Goal: Information Seeking & Learning: Learn about a topic

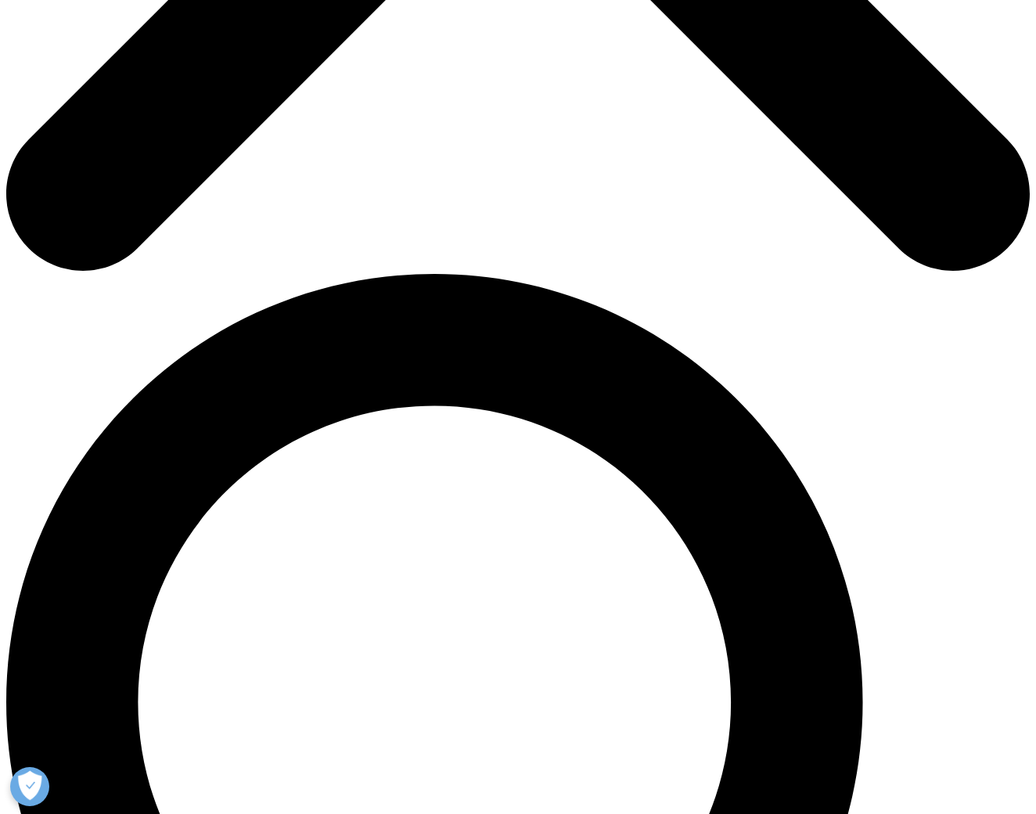
scroll to position [794, 0]
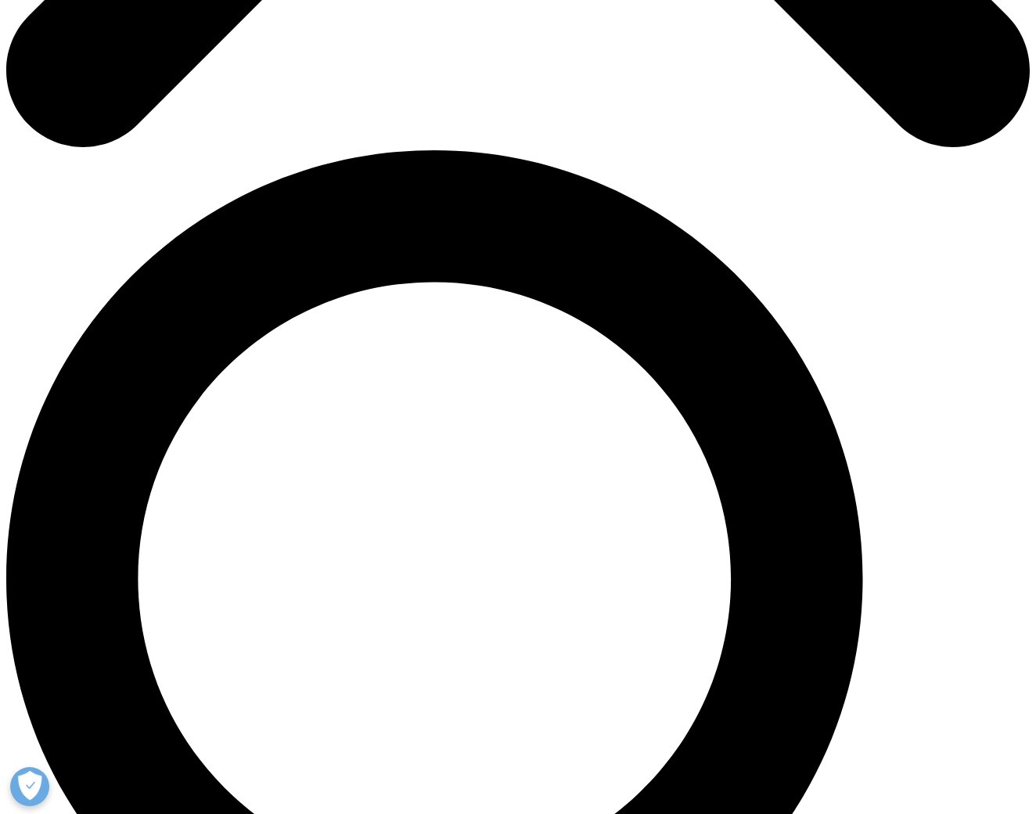
scroll to position [900, 0]
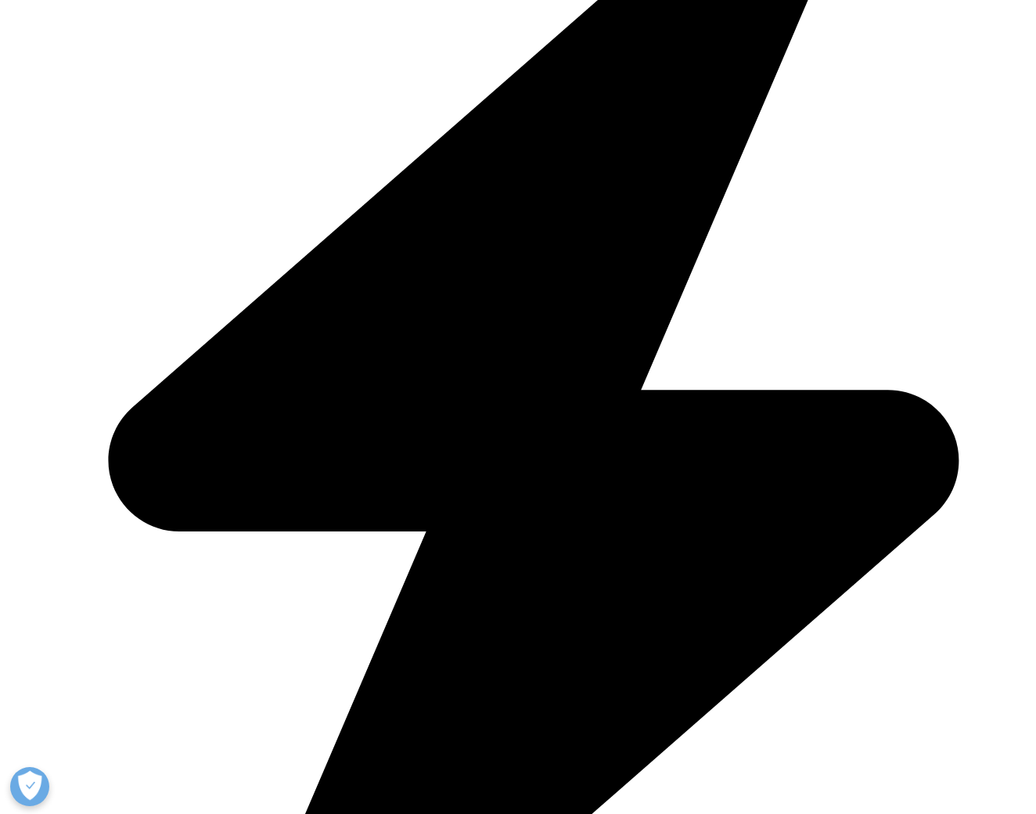
scroll to position [942, 0]
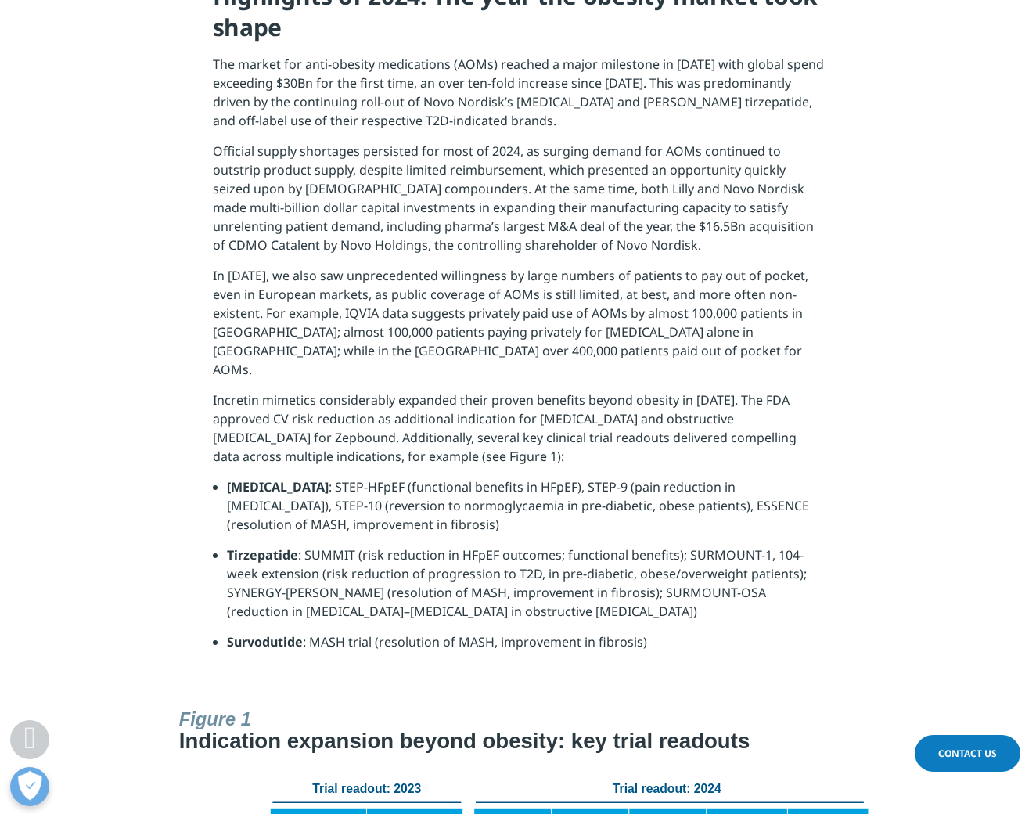
click at [492, 313] on p "In [DATE], we also saw unprecedented willingness by large numbers of patients t…" at bounding box center [518, 328] width 611 height 124
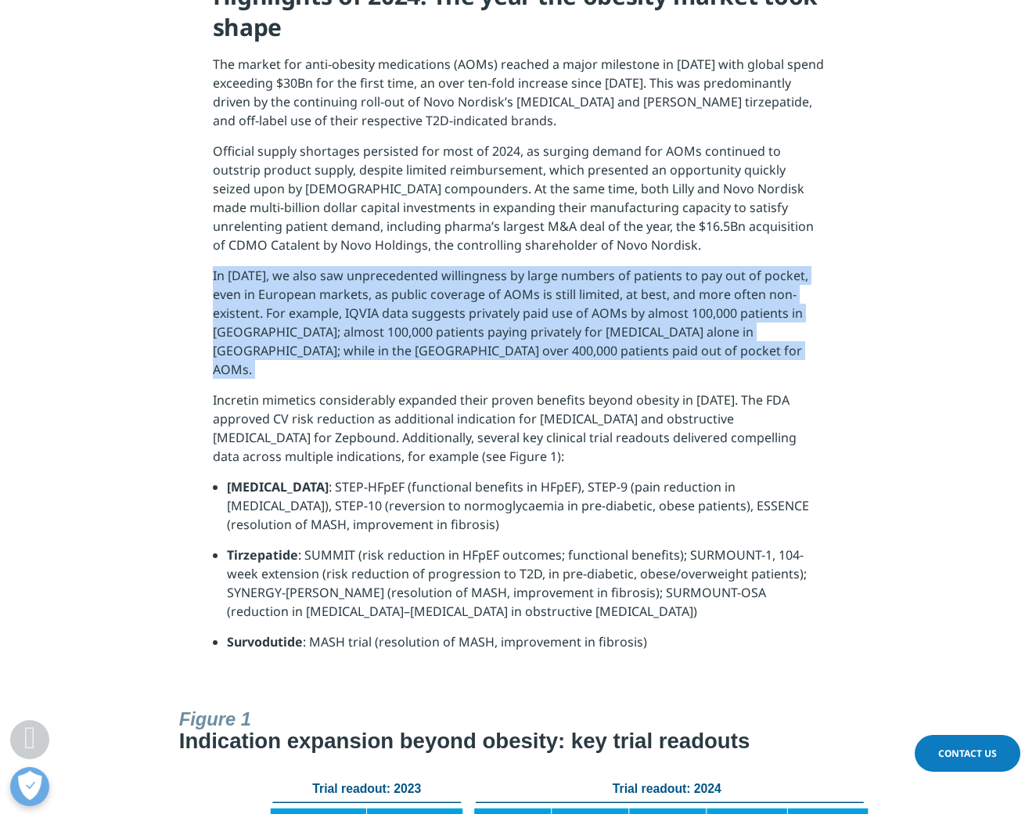
click at [492, 313] on p "In [DATE], we also saw unprecedented willingness by large numbers of patients t…" at bounding box center [518, 328] width 611 height 124
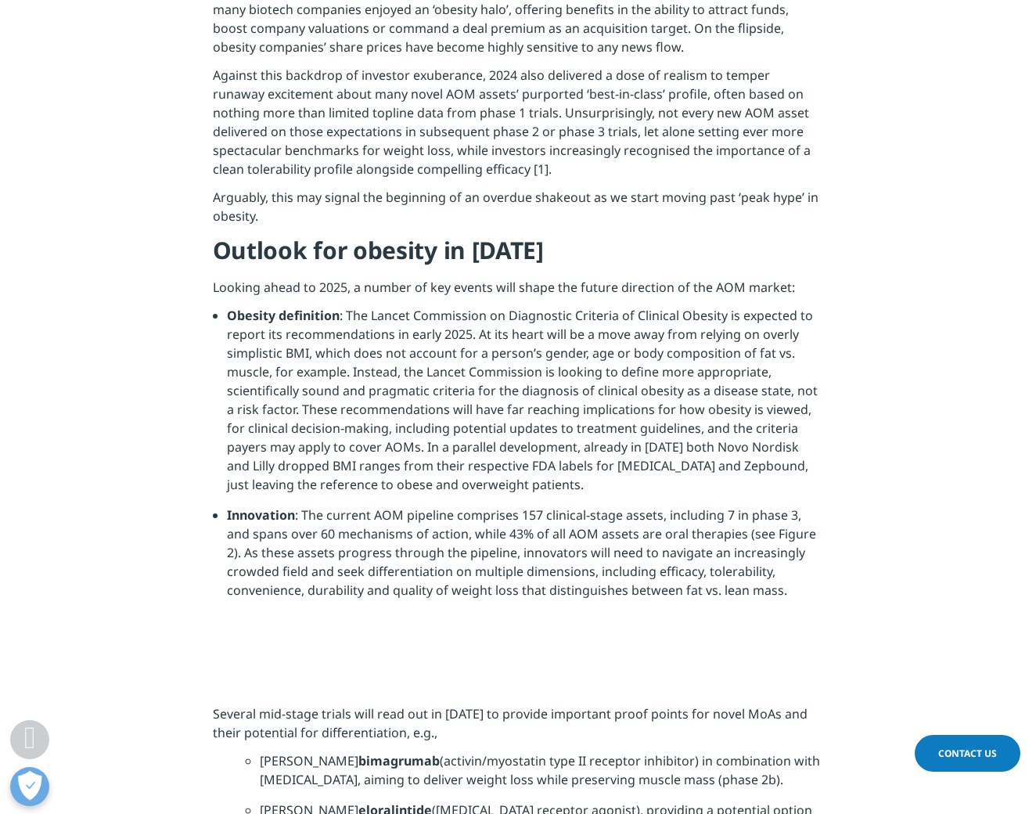
scroll to position [2243, 0]
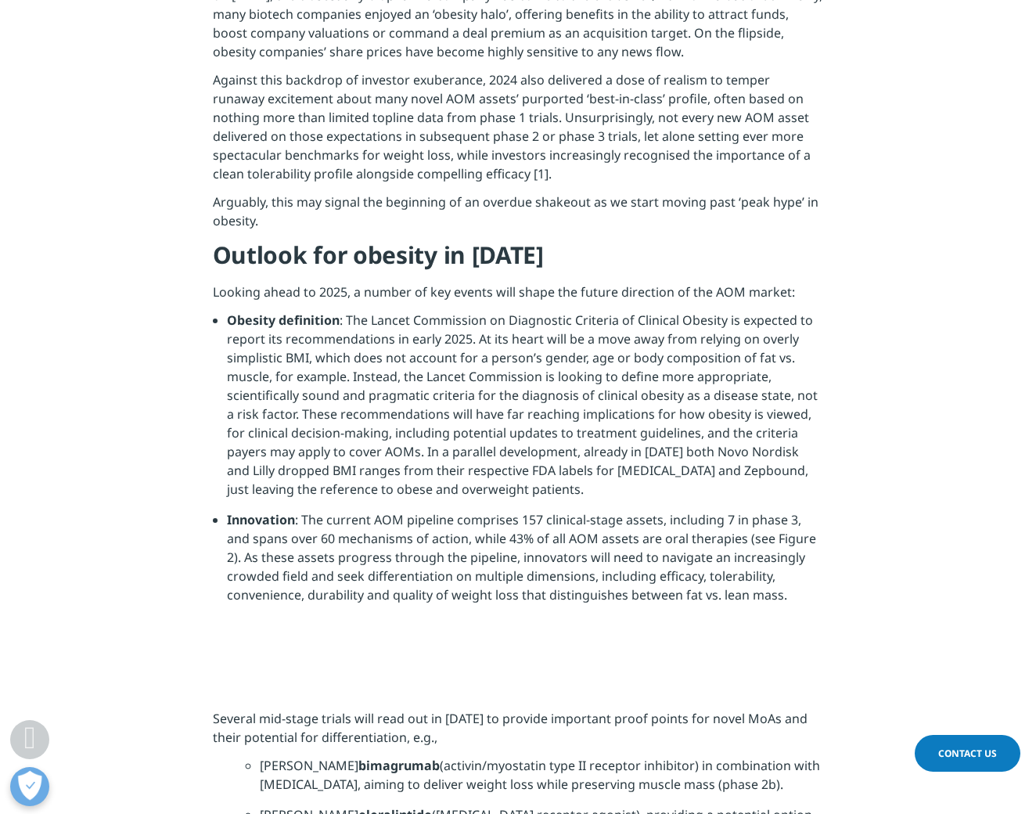
click at [441, 326] on li "Obesity definition : The Lancet Commission on Diagnostic Criteria of Clinical O…" at bounding box center [525, 411] width 597 height 200
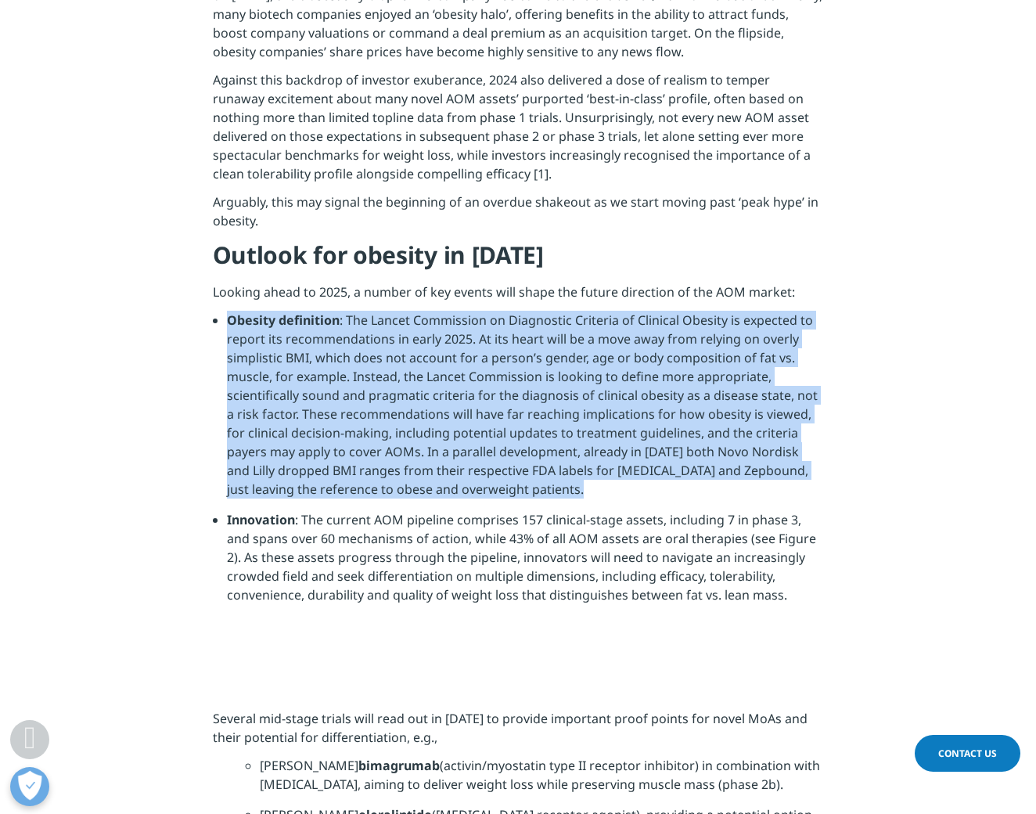
click at [441, 326] on li "Obesity definition : The Lancet Commission on Diagnostic Criteria of Clinical O…" at bounding box center [525, 411] width 597 height 200
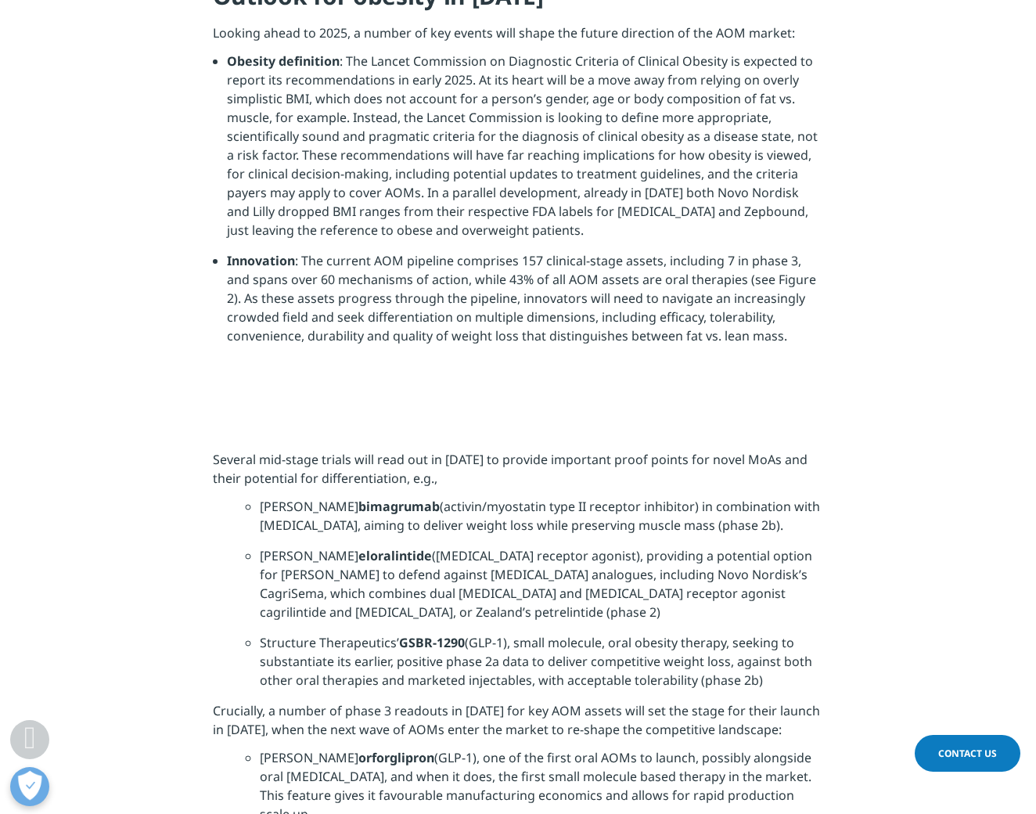
click at [445, 278] on li "Innovation : The current AOM pipeline comprises 157 clinical-stage assets, incl…" at bounding box center [525, 304] width 597 height 106
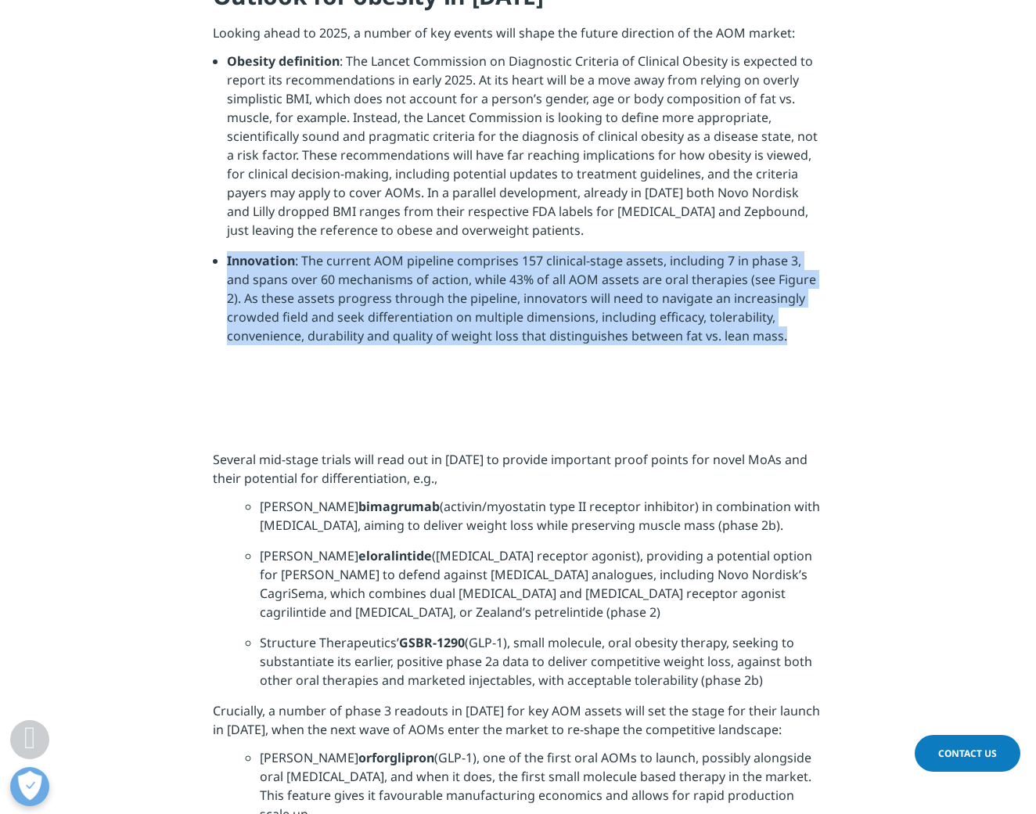
click at [445, 278] on li "Innovation : The current AOM pipeline comprises 157 clinical-stage assets, incl…" at bounding box center [525, 304] width 597 height 106
click at [444, 278] on li "Innovation : The current AOM pipeline comprises 157 clinical-stage assets, incl…" at bounding box center [525, 304] width 597 height 106
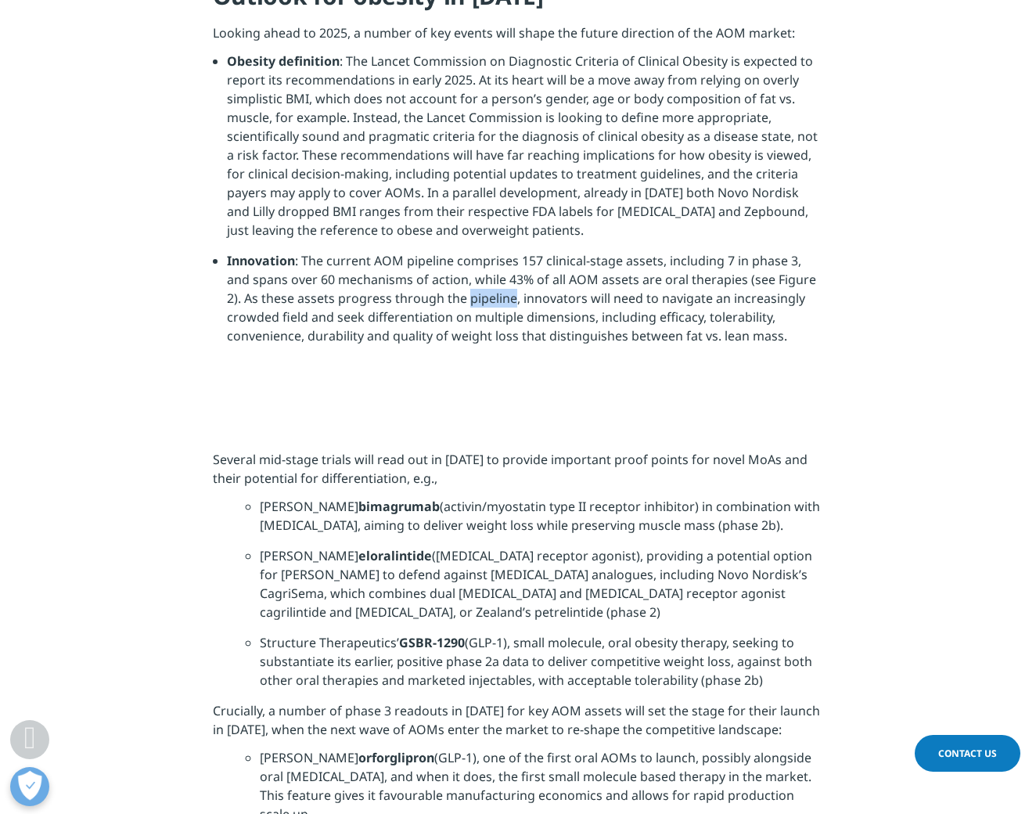
click at [444, 278] on li "Innovation : The current AOM pipeline comprises 157 clinical-stage assets, incl…" at bounding box center [525, 304] width 597 height 106
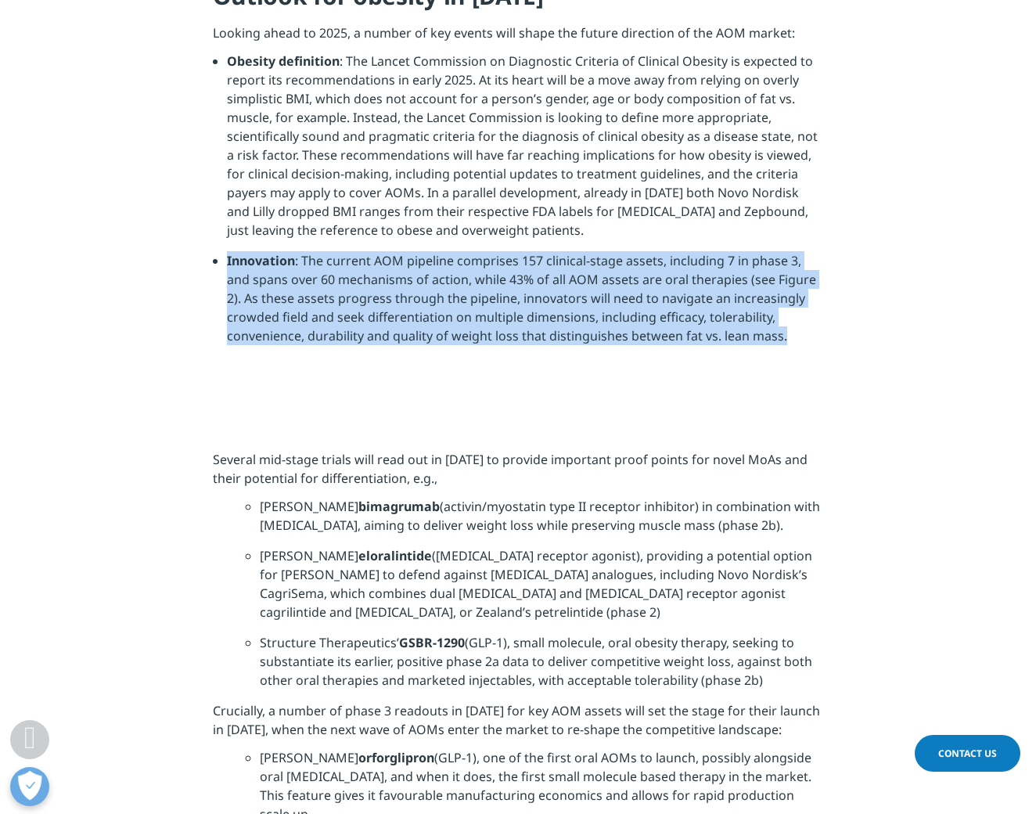
click at [444, 278] on li "Innovation : The current AOM pipeline comprises 157 clinical-stage assets, incl…" at bounding box center [525, 304] width 597 height 106
click at [444, 279] on li "Innovation : The current AOM pipeline comprises 157 clinical-stage assets, incl…" at bounding box center [525, 304] width 597 height 106
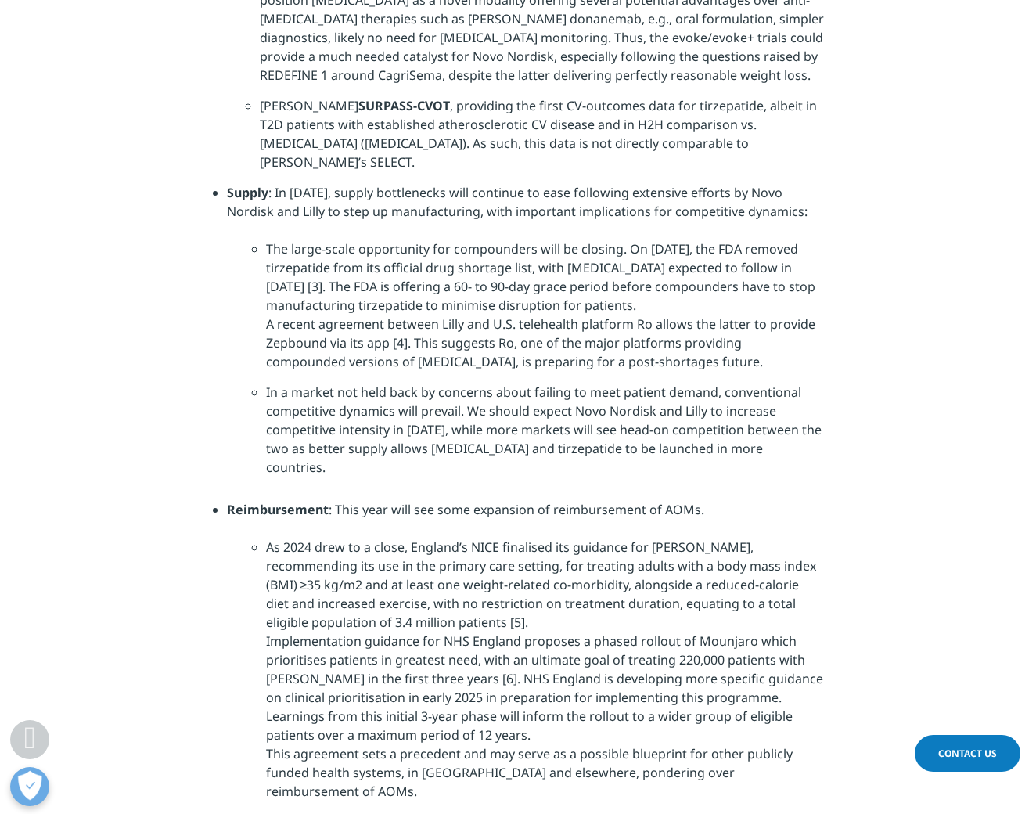
scroll to position [3881, 0]
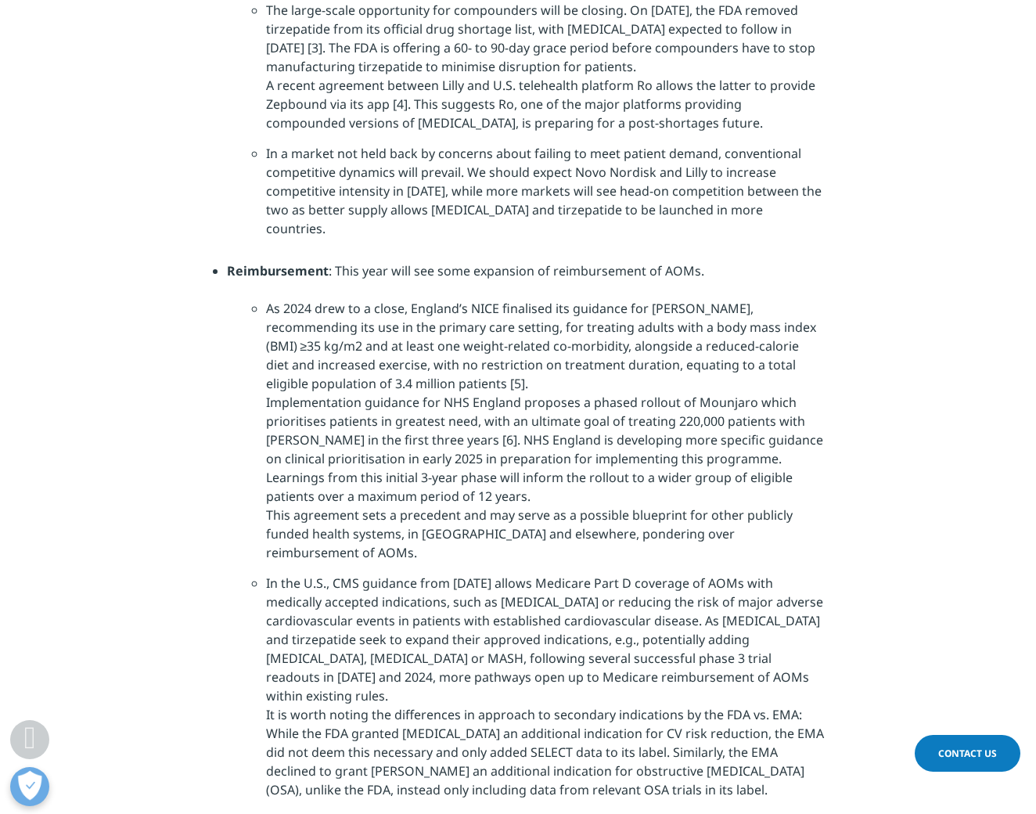
click at [362, 261] on li "Supply : In 2025, supply bottlenecks will continue to ease following extensive …" at bounding box center [525, 102] width 597 height 317
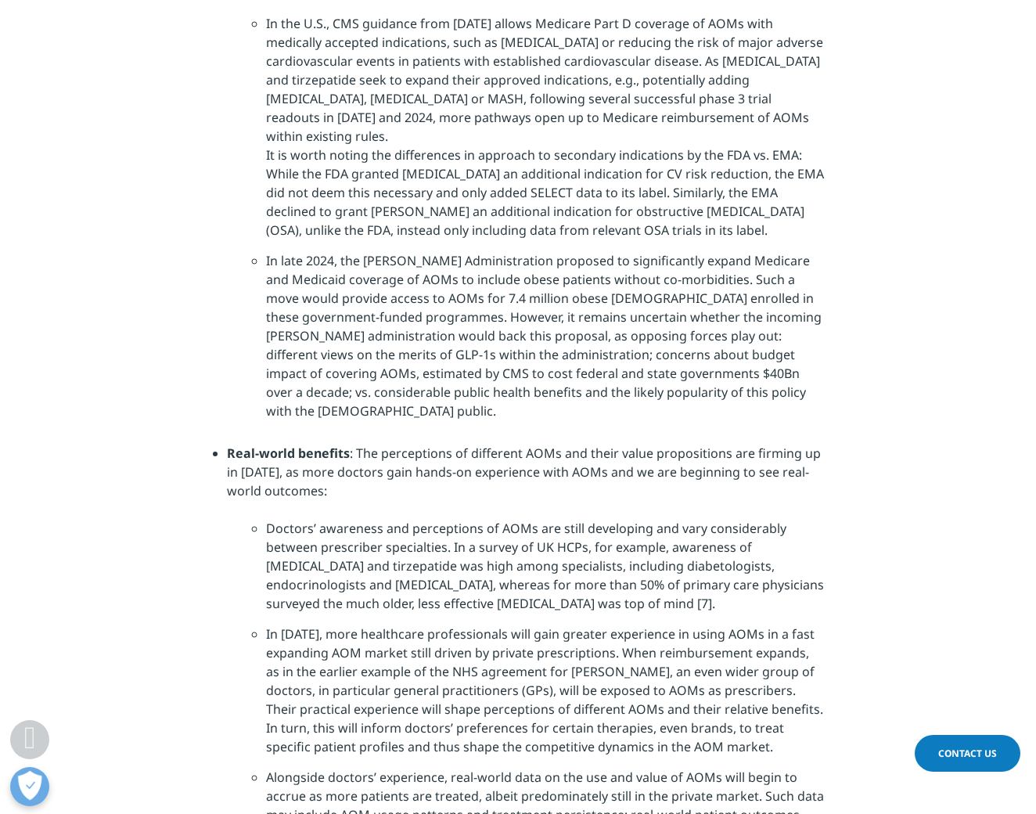
scroll to position [4363, 0]
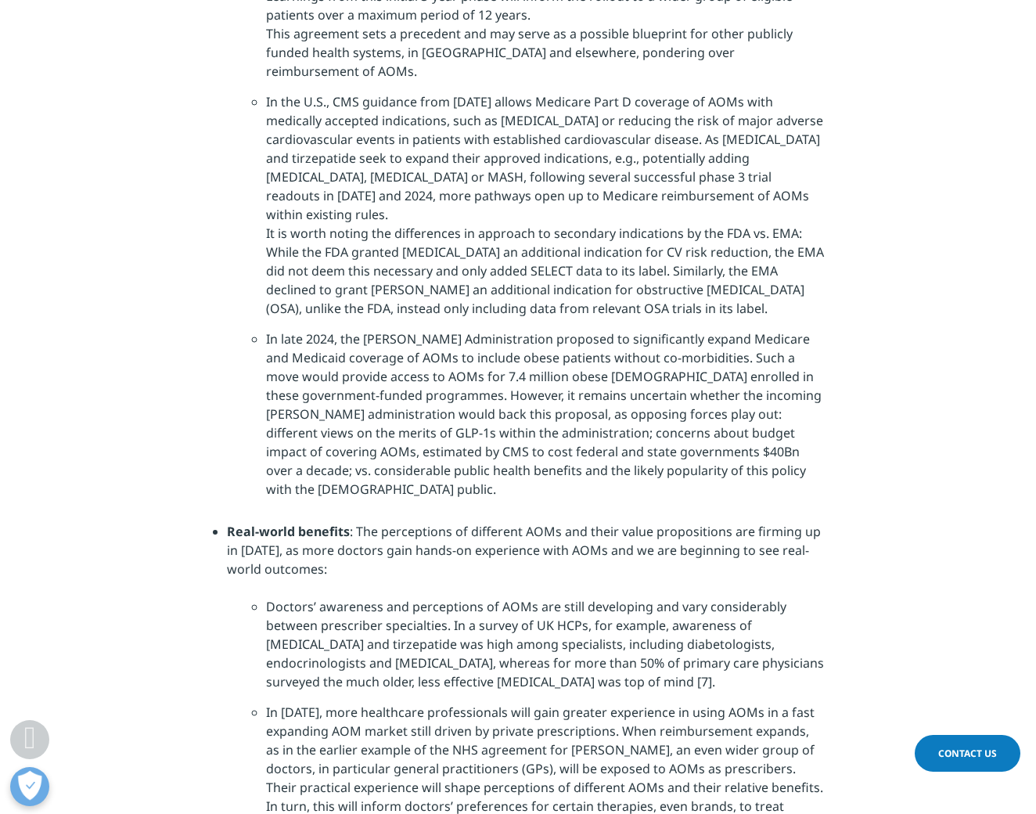
click at [394, 329] on li "In the U.S., CMS guidance from March 2024 allows Medicare Part D coverage of AO…" at bounding box center [545, 210] width 558 height 237
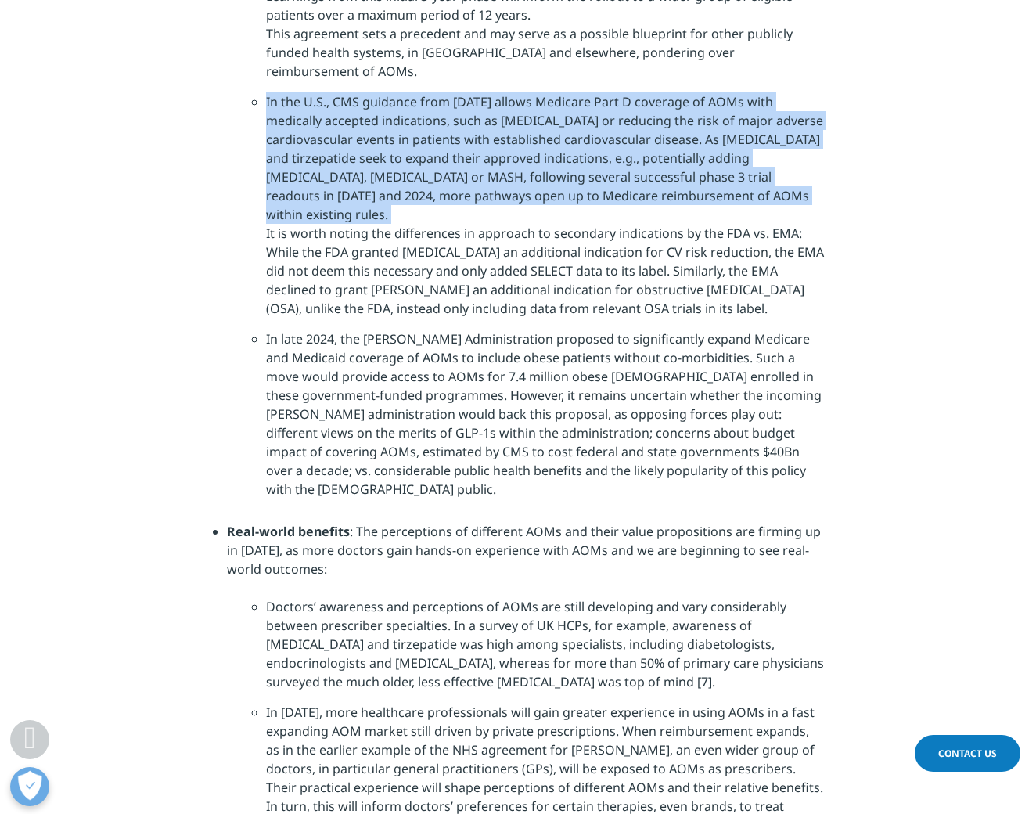
click at [394, 329] on li "In the U.S., CMS guidance from March 2024 allows Medicare Part D coverage of AO…" at bounding box center [545, 210] width 558 height 237
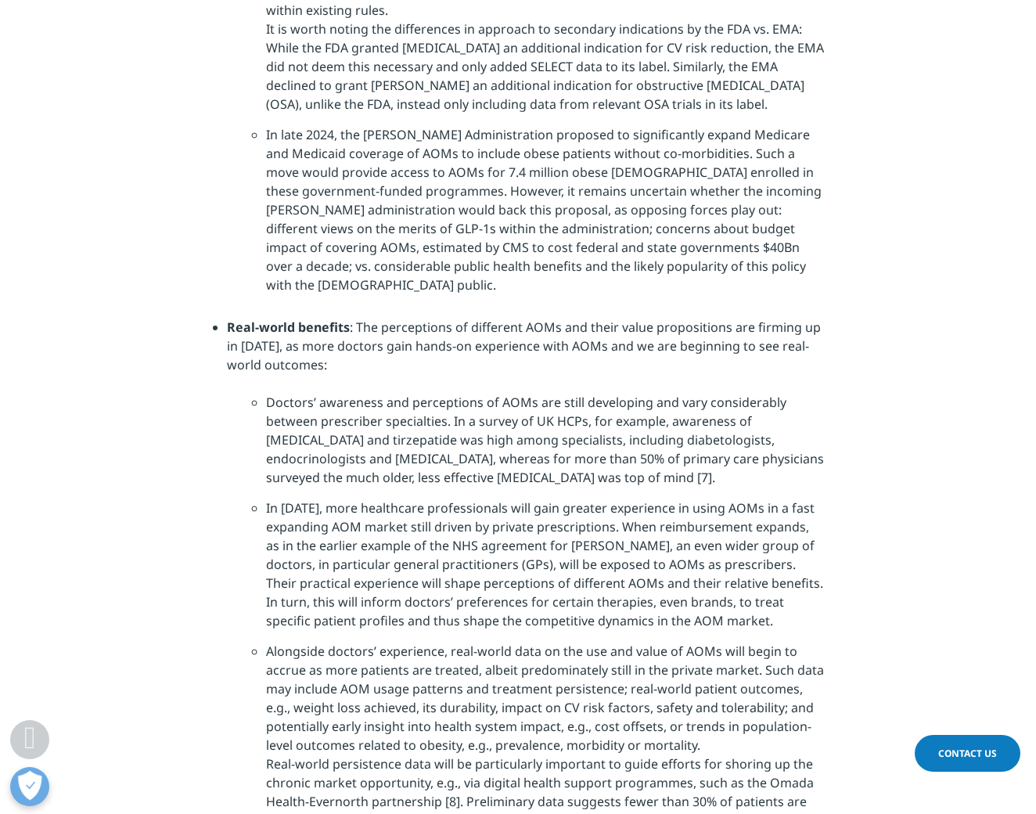
scroll to position [4568, 0]
click at [465, 124] on li "In the U.S., CMS guidance from March 2024 allows Medicare Part D coverage of AO…" at bounding box center [545, 5] width 558 height 237
click at [449, 124] on li "In the U.S., CMS guidance from March 2024 allows Medicare Part D coverage of AO…" at bounding box center [545, 5] width 558 height 237
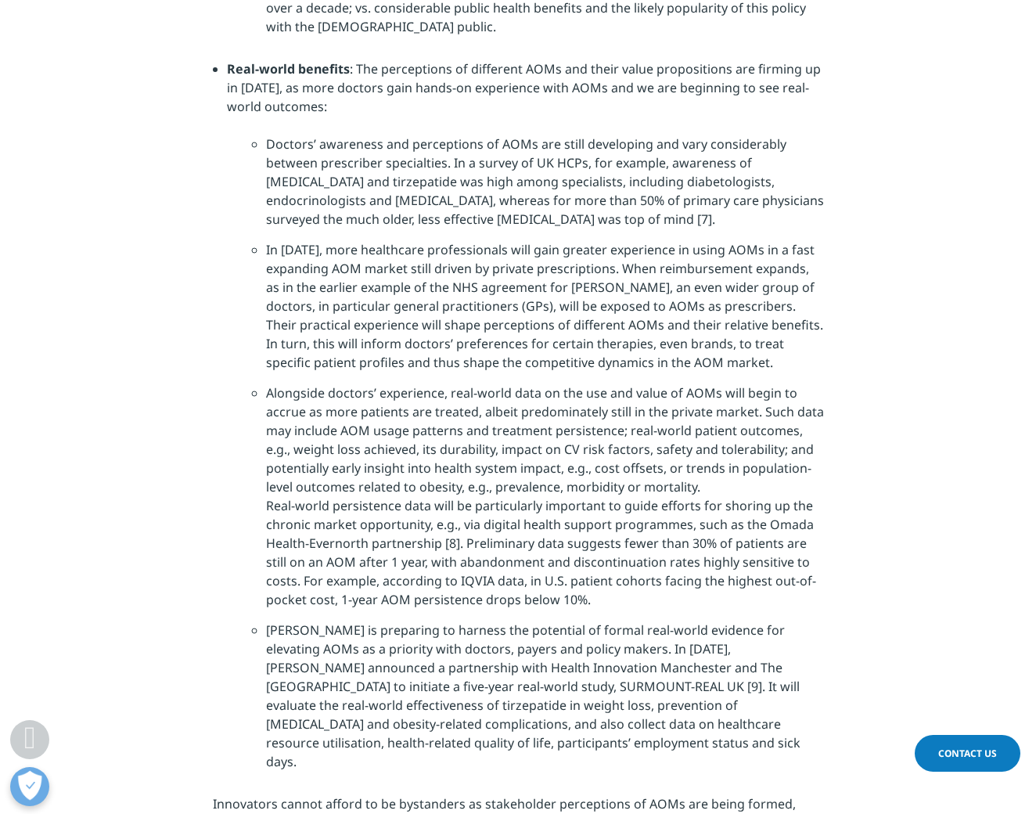
scroll to position [4810, 0]
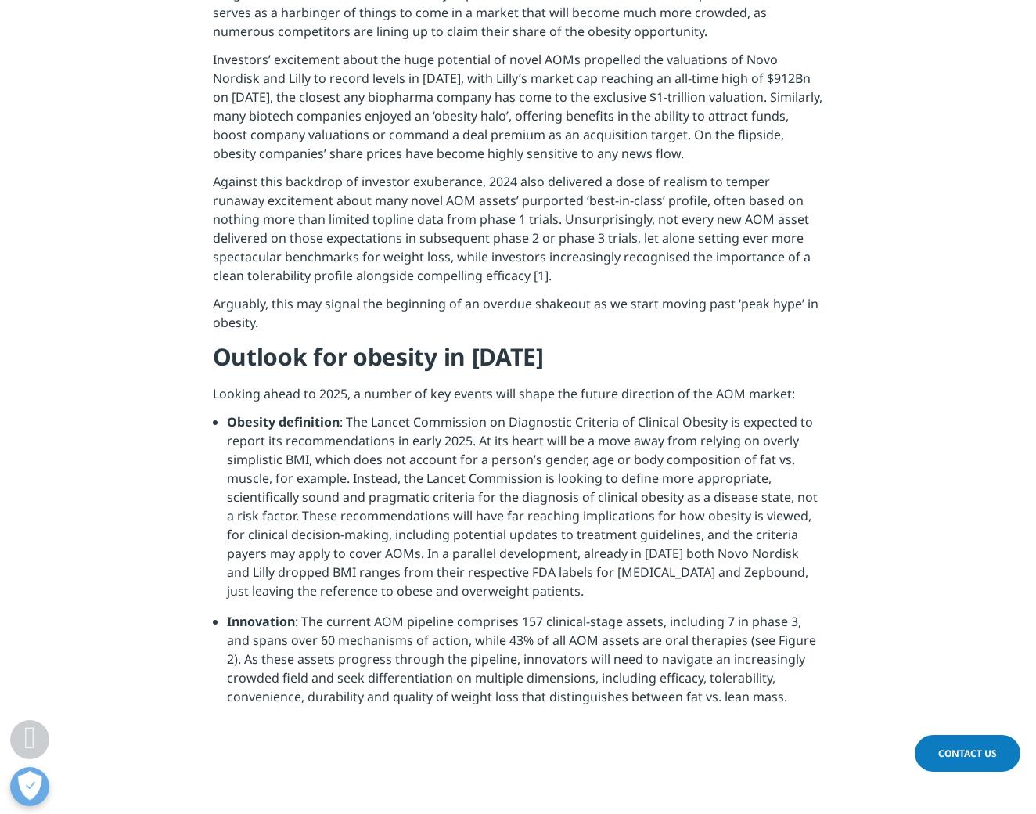
scroll to position [2141, 0]
